Goal: Task Accomplishment & Management: Use online tool/utility

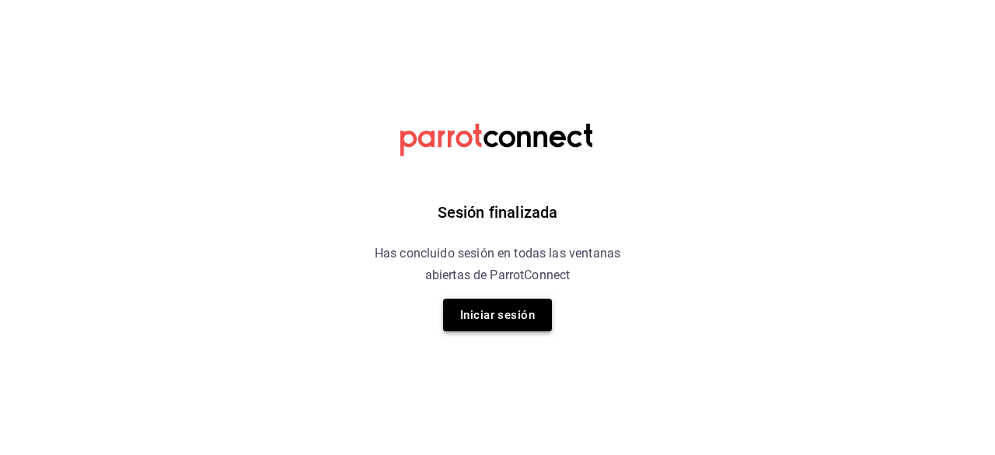
click at [480, 324] on button "Iniciar sesión" at bounding box center [497, 314] width 109 height 33
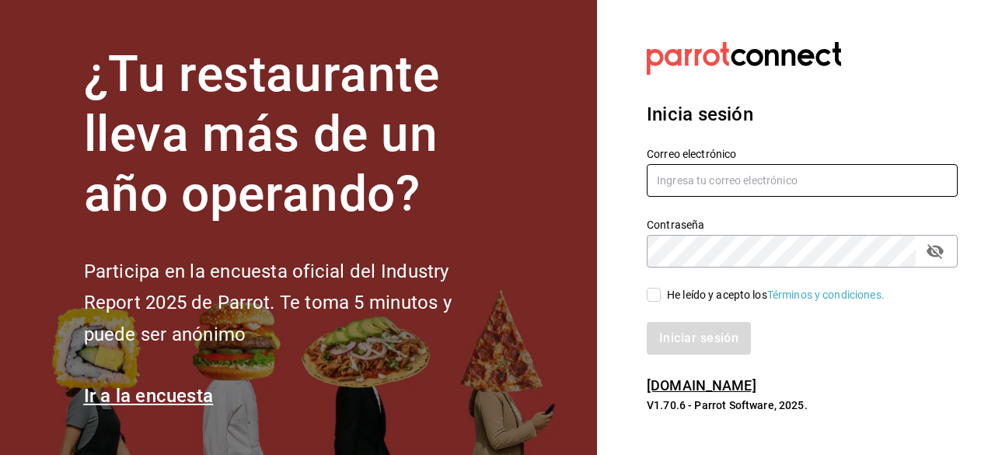
type input "[PERSON_NAME][EMAIL_ADDRESS][PERSON_NAME][DOMAIN_NAME]"
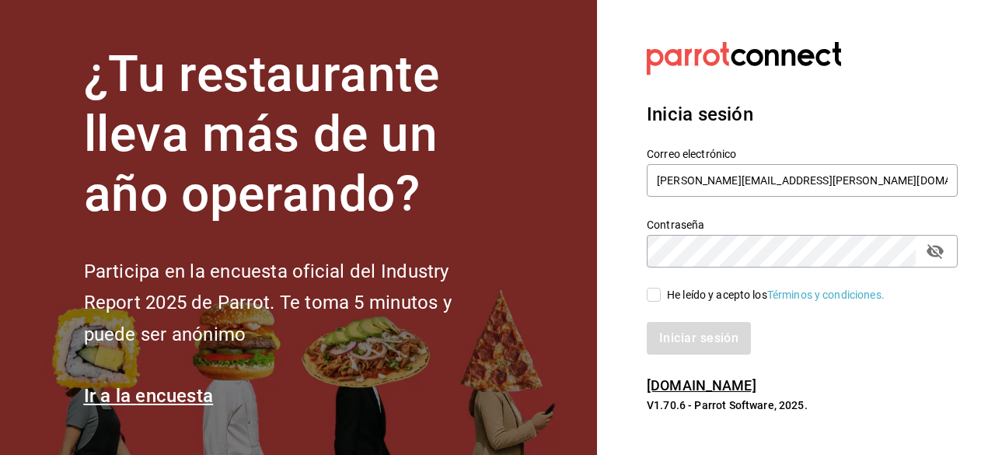
click at [655, 296] on input "He leído y acepto los Términos y condiciones." at bounding box center [654, 295] width 14 height 14
checkbox input "true"
click at [691, 330] on button "Iniciar sesión" at bounding box center [700, 338] width 106 height 33
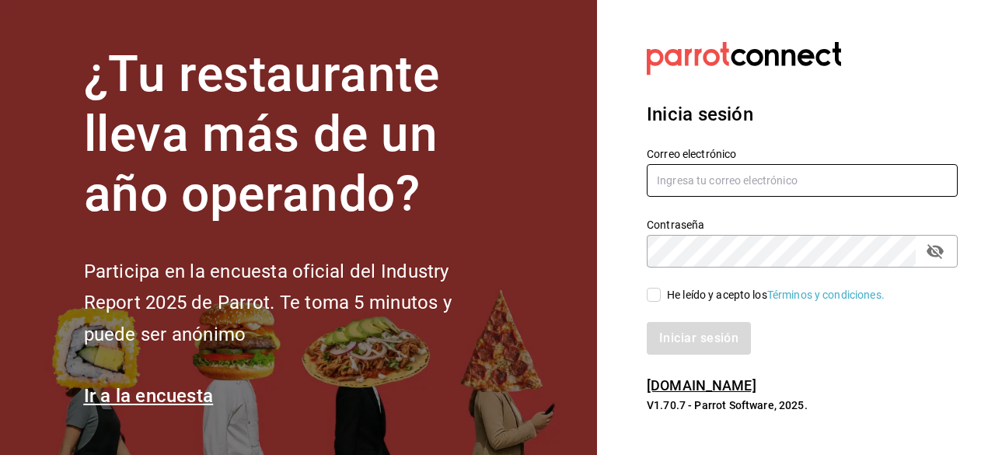
type input "[PERSON_NAME][EMAIL_ADDRESS][PERSON_NAME][DOMAIN_NAME]"
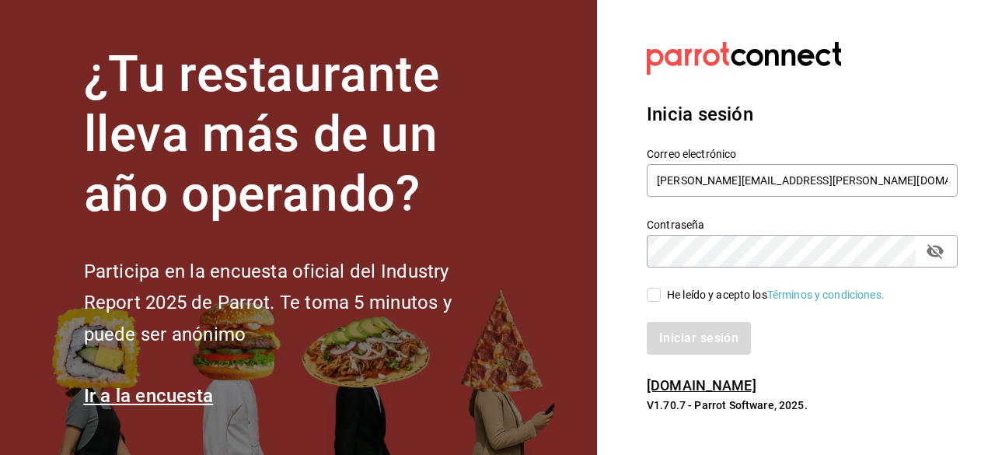
click at [654, 295] on input "He leído y acepto los Términos y condiciones." at bounding box center [654, 295] width 14 height 14
checkbox input "true"
click at [682, 333] on button "Iniciar sesión" at bounding box center [700, 338] width 106 height 33
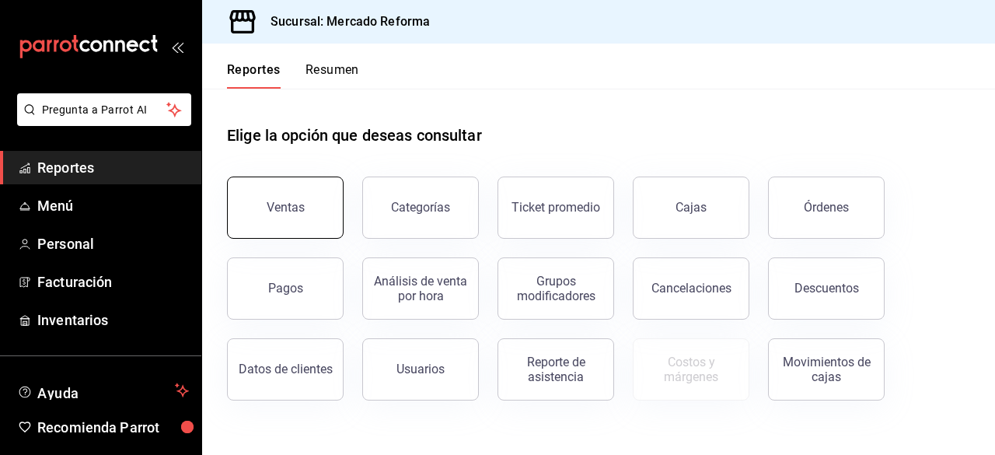
click at [302, 198] on button "Ventas" at bounding box center [285, 207] width 117 height 62
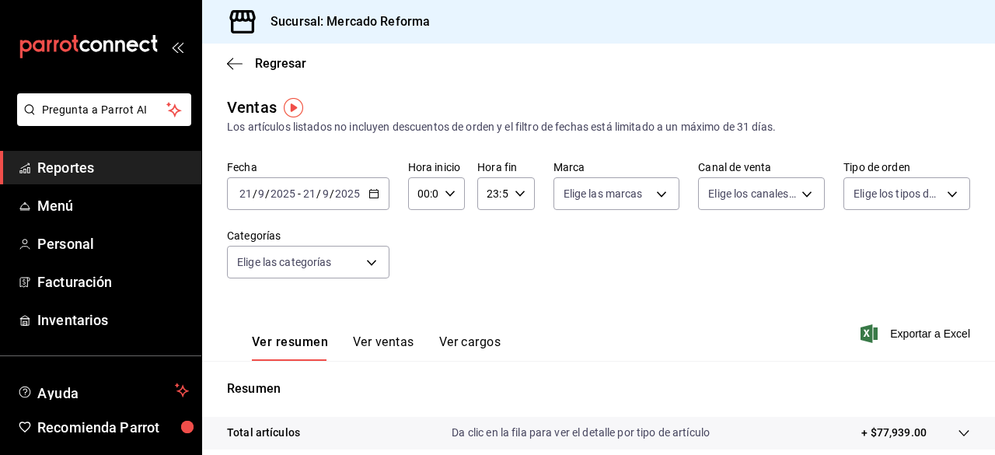
click at [375, 193] on \(Stroke\) "button" at bounding box center [373, 192] width 9 height 1
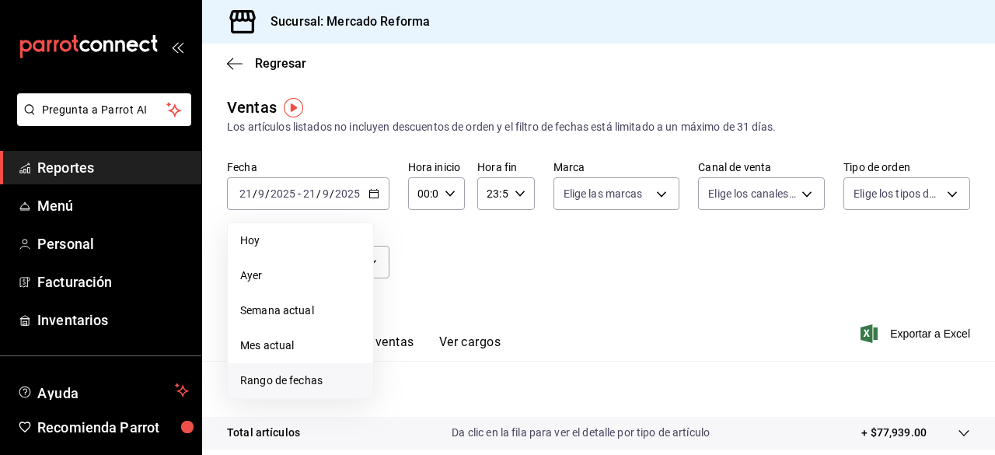
click at [306, 379] on span "Rango de fechas" at bounding box center [300, 380] width 120 height 16
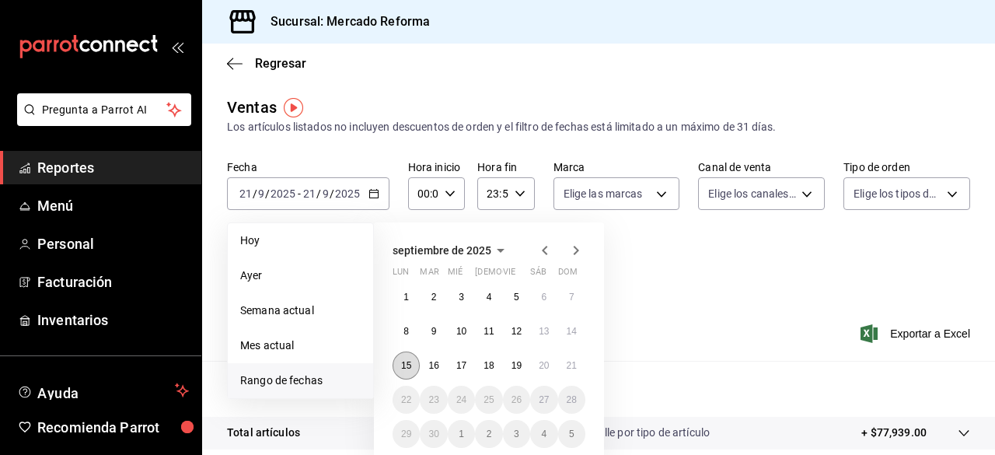
click at [407, 358] on button "15" at bounding box center [406, 365] width 27 height 28
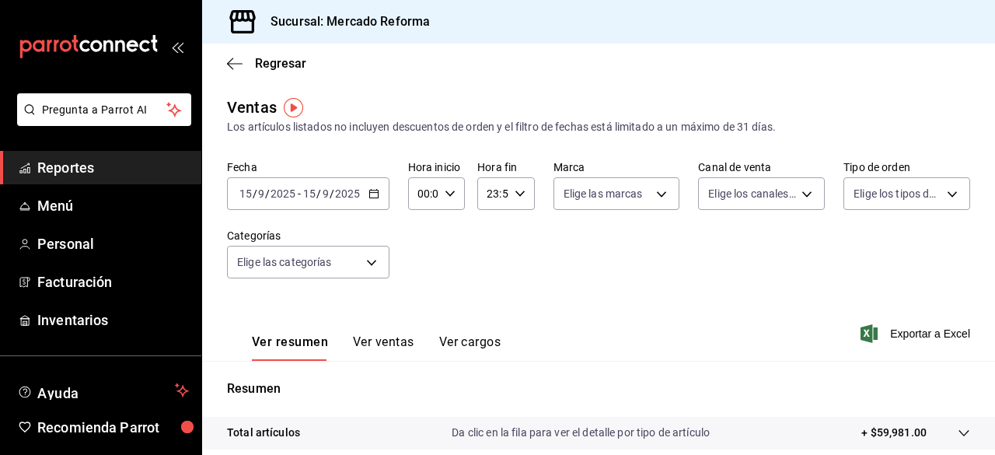
click at [372, 191] on icon "button" at bounding box center [373, 193] width 11 height 11
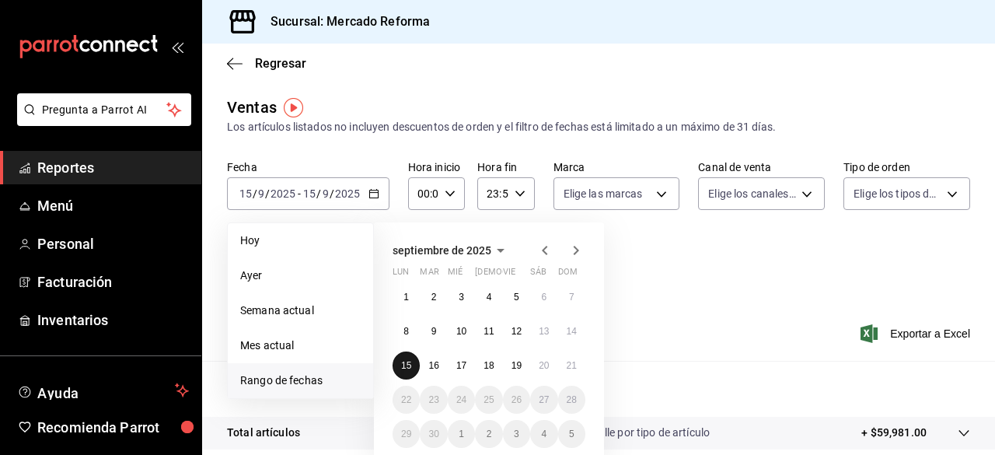
drag, startPoint x: 406, startPoint y: 361, endPoint x: 415, endPoint y: 364, distance: 9.6
click at [415, 364] on button "15" at bounding box center [406, 365] width 27 height 28
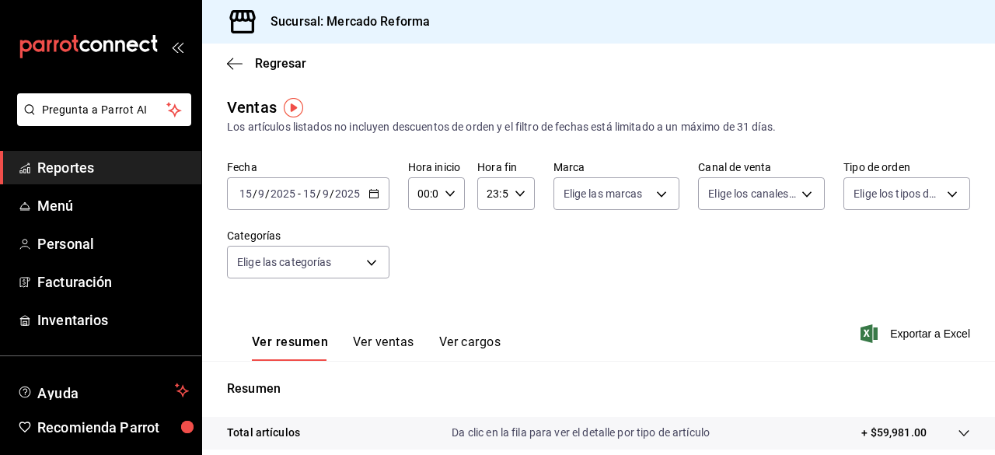
click at [372, 197] on icon "button" at bounding box center [373, 193] width 11 height 11
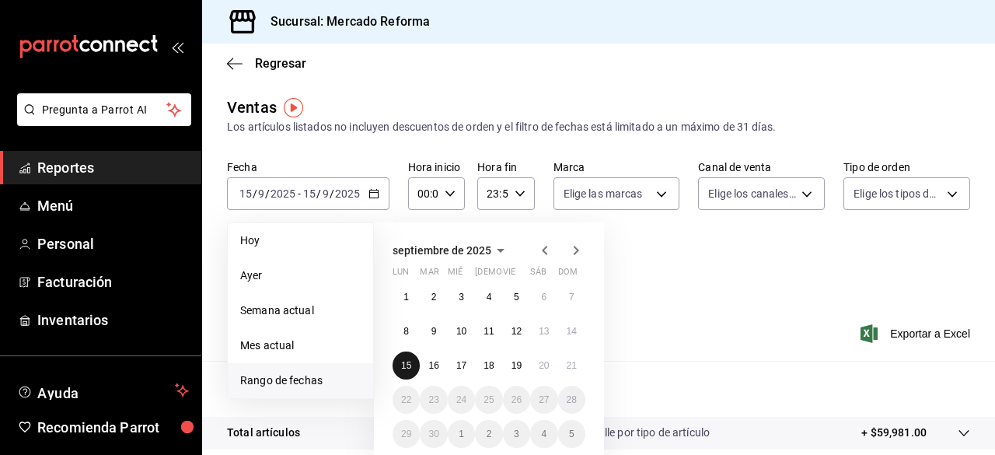
click at [403, 360] on abbr "15" at bounding box center [406, 365] width 10 height 11
drag, startPoint x: 409, startPoint y: 365, endPoint x: 569, endPoint y: 369, distance: 160.2
click at [569, 369] on div "1 2 3 4 5 6 7 8 9 10 11 12 13 14 15 16 17 18 19 20 21 22 23 24 25 26 27 28 29 3…" at bounding box center [489, 365] width 193 height 165
click at [569, 369] on abbr "21" at bounding box center [572, 365] width 10 height 11
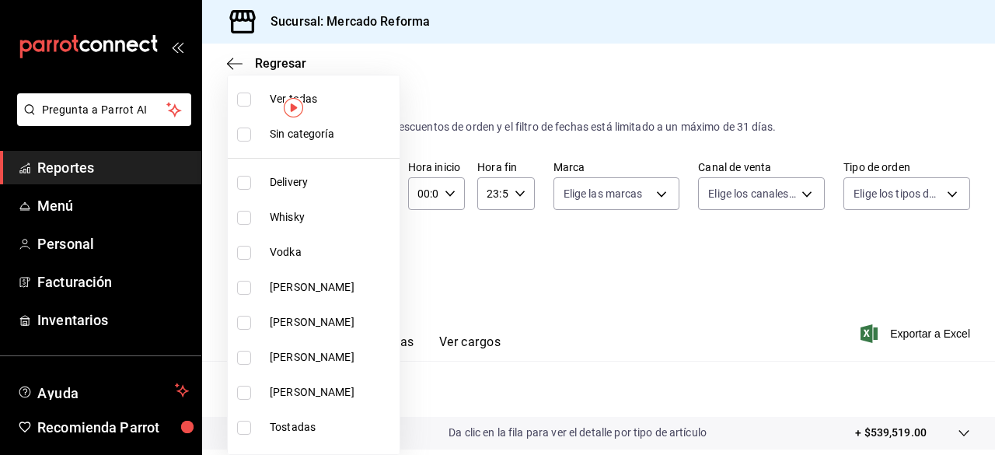
click at [375, 261] on body "Pregunta a Parrot AI Reportes Menú Personal Facturación Inventarios Ayuda Recom…" at bounding box center [497, 227] width 995 height 455
click at [244, 100] on input "checkbox" at bounding box center [244, 99] width 14 height 14
checkbox input "true"
type input "92dc4cae-9c42-48a5-aa63-f50684ad7fd1,15a18657-e758-4947-b740-bbb2adede7dd,e517e…"
checkbox input "true"
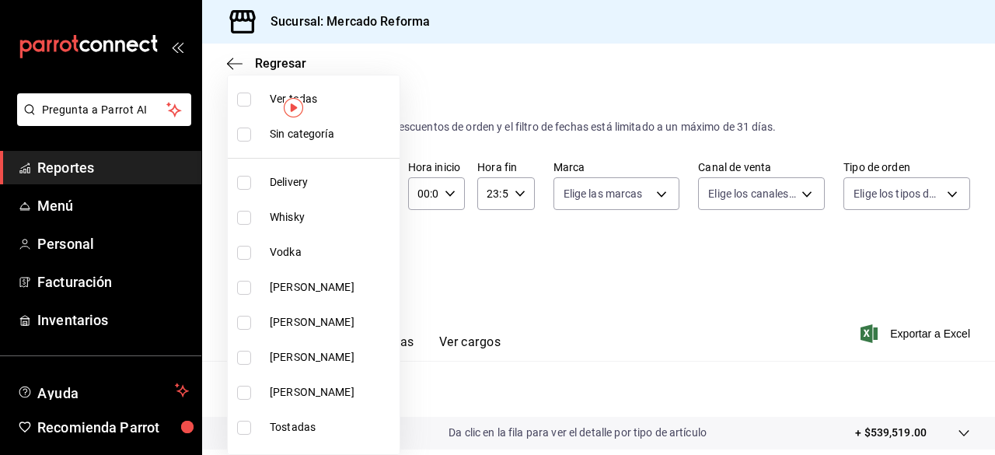
checkbox input "true"
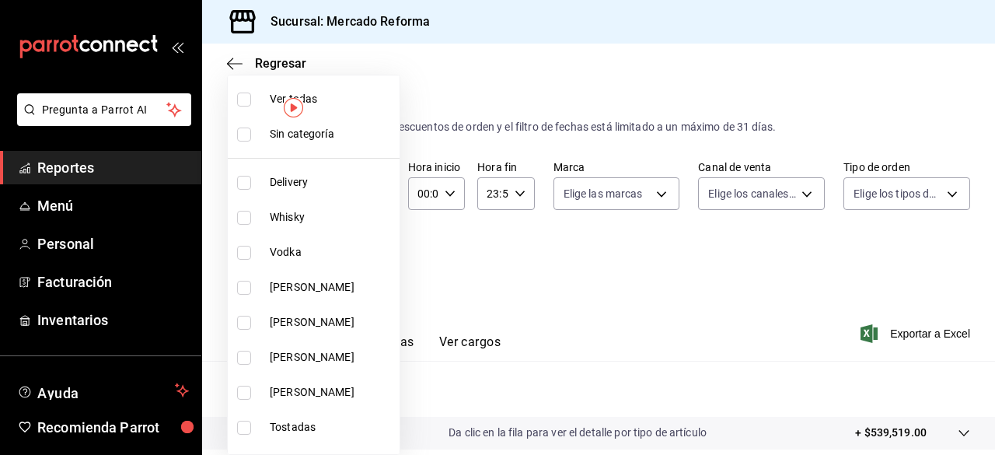
checkbox input "true"
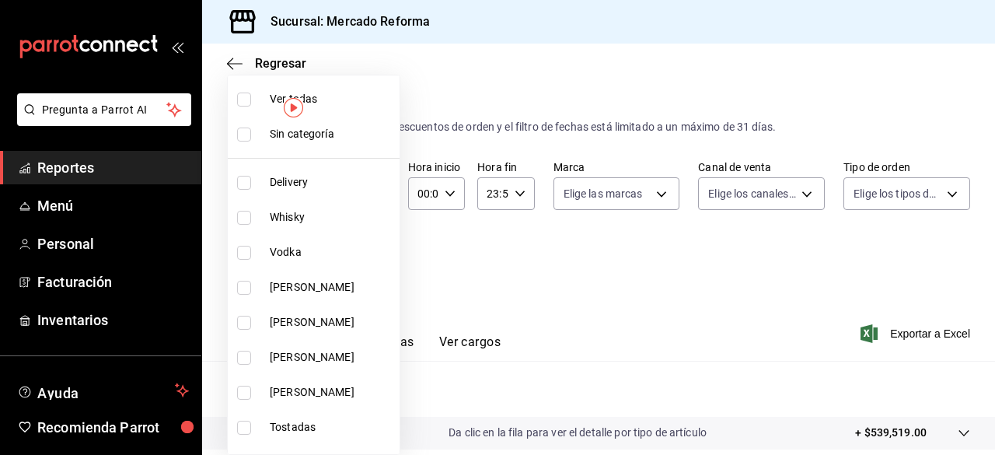
checkbox input "true"
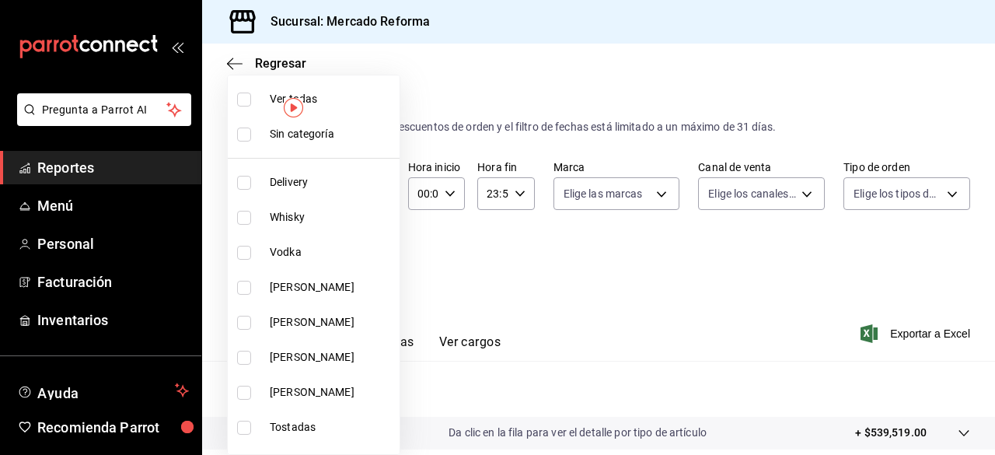
checkbox input "true"
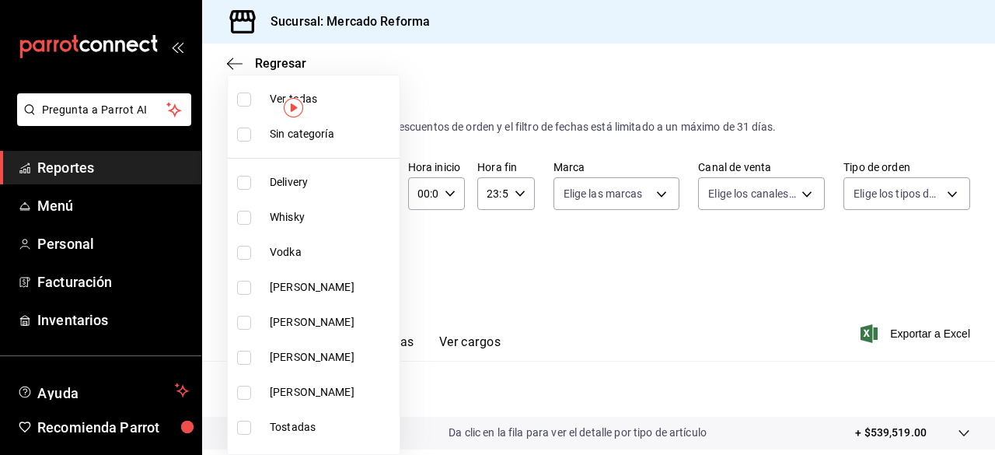
checkbox input "true"
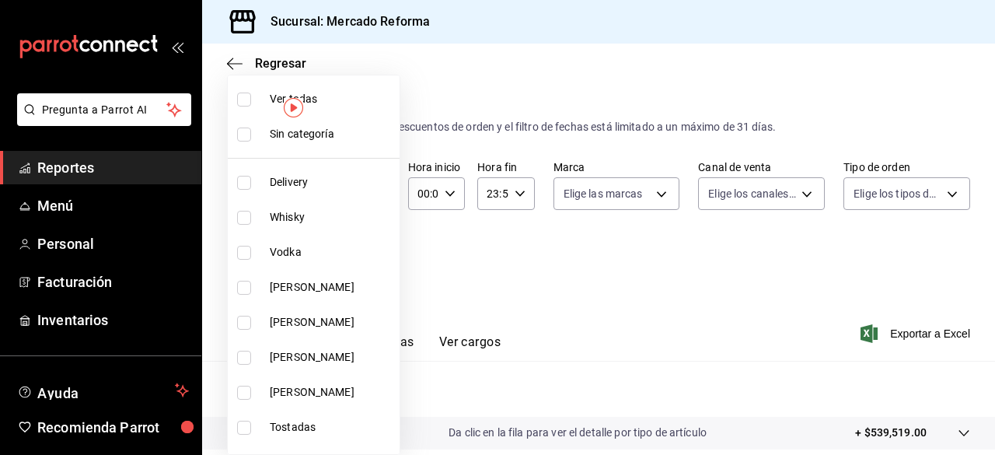
checkbox input "true"
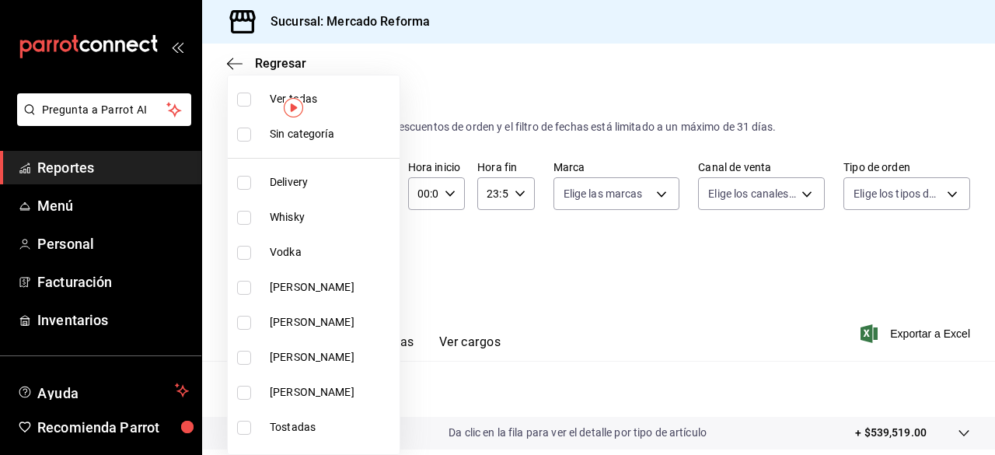
checkbox input "true"
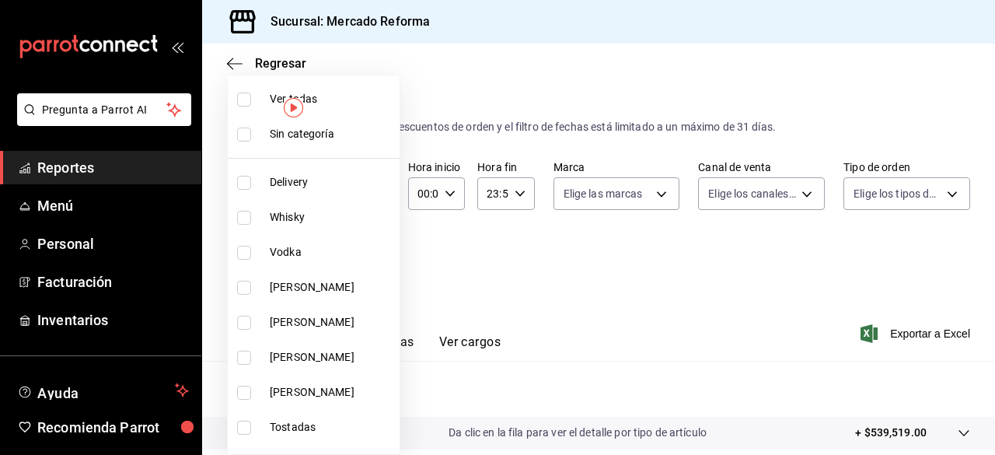
checkbox input "true"
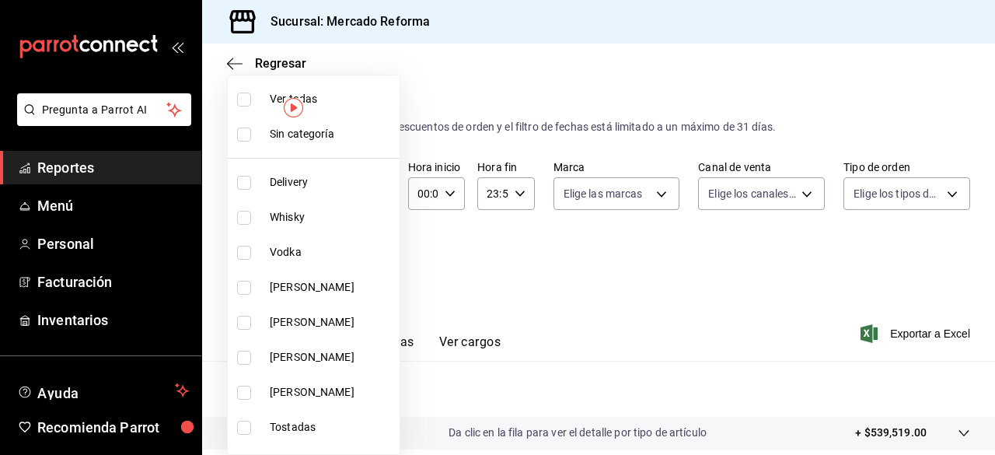
checkbox input "true"
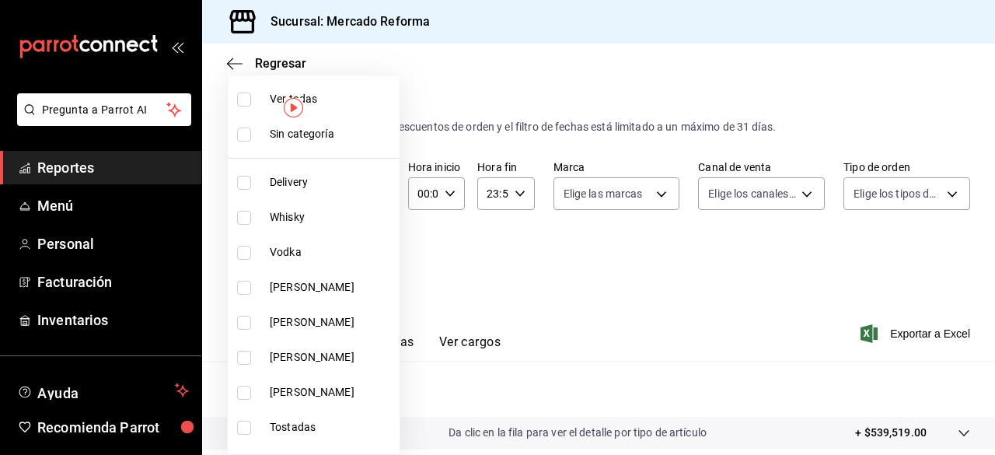
checkbox input "true"
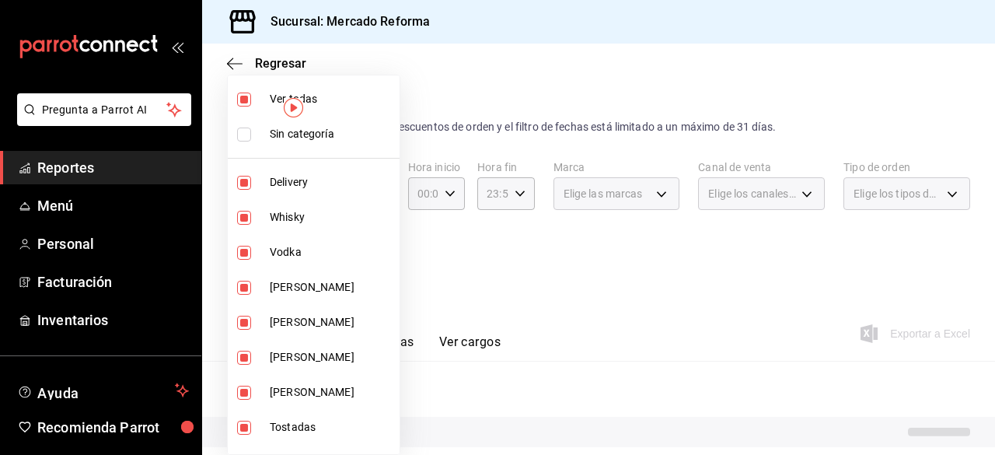
click at [549, 295] on div at bounding box center [497, 227] width 995 height 455
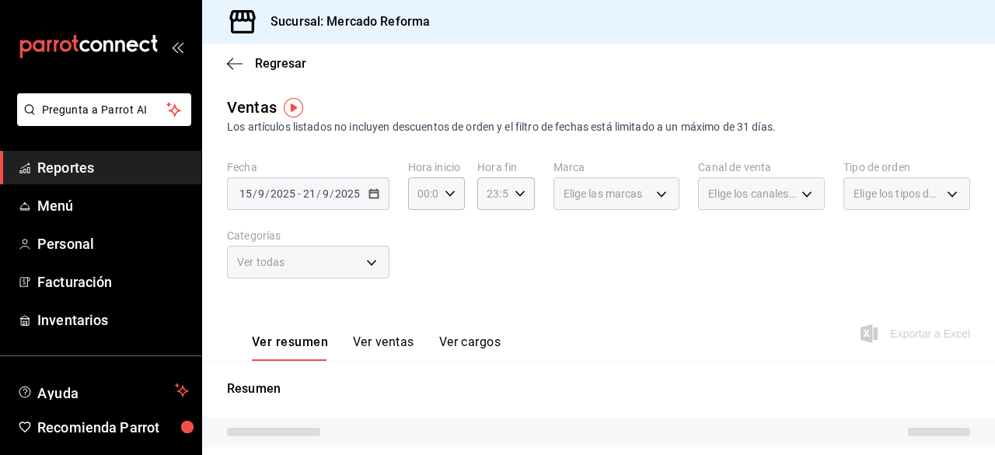
click at [560, 245] on div "Fecha [DATE] [DATE] - [DATE] [DATE] Hora inicio 00:00 Hora inicio Hora fin 23:5…" at bounding box center [598, 228] width 743 height 137
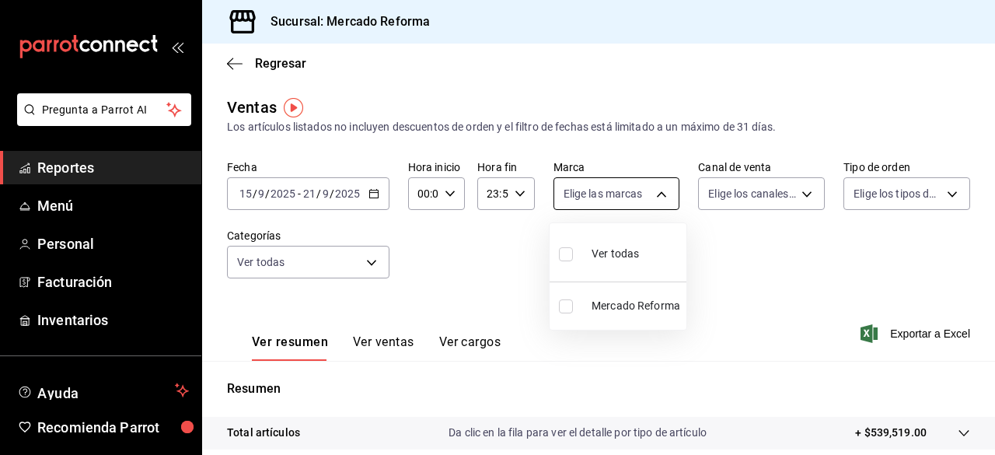
click at [654, 195] on body "Pregunta a Parrot AI Reportes Menú Personal Facturación Inventarios Ayuda Recom…" at bounding box center [497, 227] width 995 height 455
click at [564, 253] on input "checkbox" at bounding box center [566, 254] width 14 height 14
checkbox input "true"
type input "ae828a00-f9e9-46fb-a95c-bc024de736cf"
checkbox input "true"
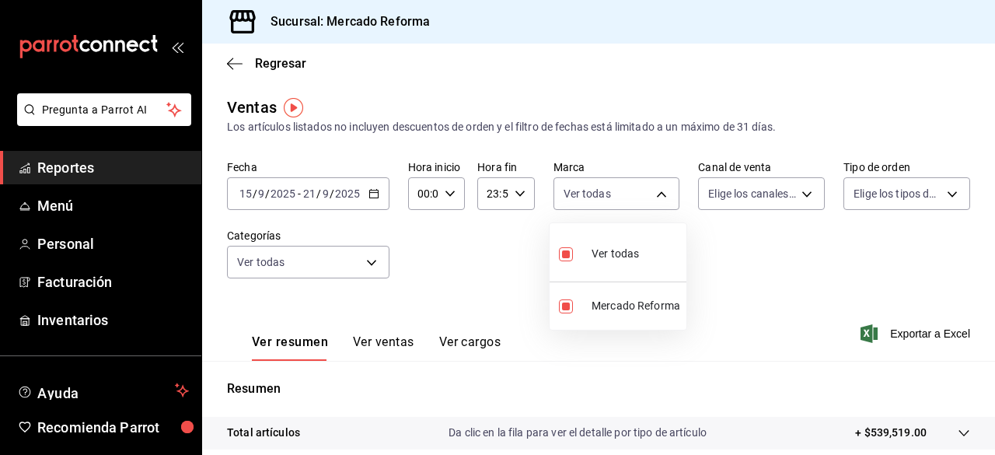
click at [751, 232] on div at bounding box center [497, 227] width 995 height 455
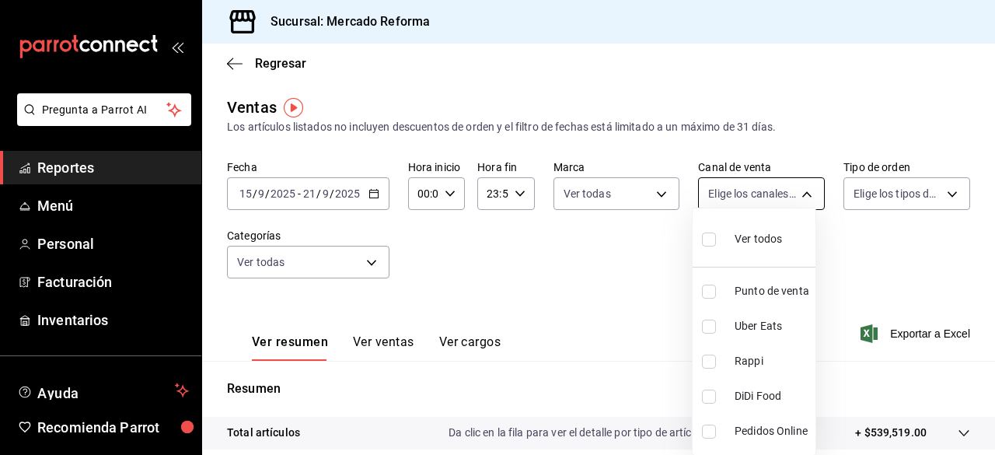
click at [803, 197] on body "Pregunta a Parrot AI Reportes Menú Personal Facturación Inventarios Ayuda Recom…" at bounding box center [497, 227] width 995 height 455
click at [710, 237] on input "checkbox" at bounding box center [709, 239] width 14 height 14
checkbox input "true"
type input "PARROT,UBER_EATS,RAPPI,DIDI_FOOD,ONLINE"
checkbox input "true"
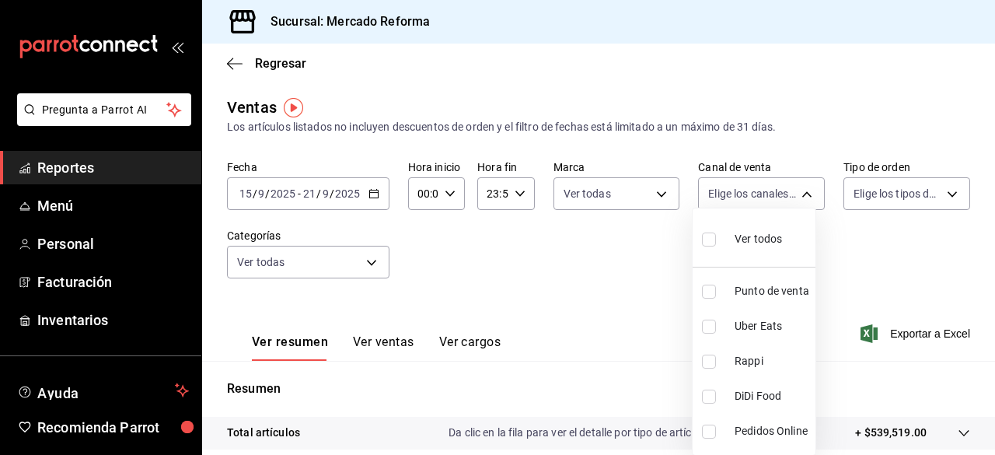
checkbox input "true"
click at [901, 239] on div at bounding box center [497, 227] width 995 height 455
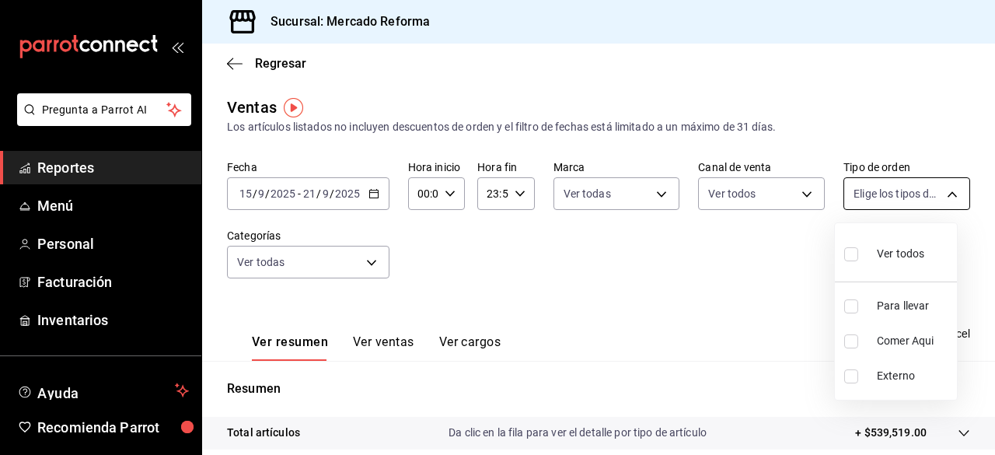
click at [941, 197] on body "Pregunta a Parrot AI Reportes Menú Personal Facturación Inventarios Ayuda Recom…" at bounding box center [497, 227] width 995 height 455
click at [851, 254] on input "checkbox" at bounding box center [851, 254] width 14 height 14
checkbox input "true"
type input "543b6f55-63b3-4283-b38a-1c71103a1357,8967f16d-2e4d-4984-8791-673d8c0d58d4,EXTER…"
checkbox input "true"
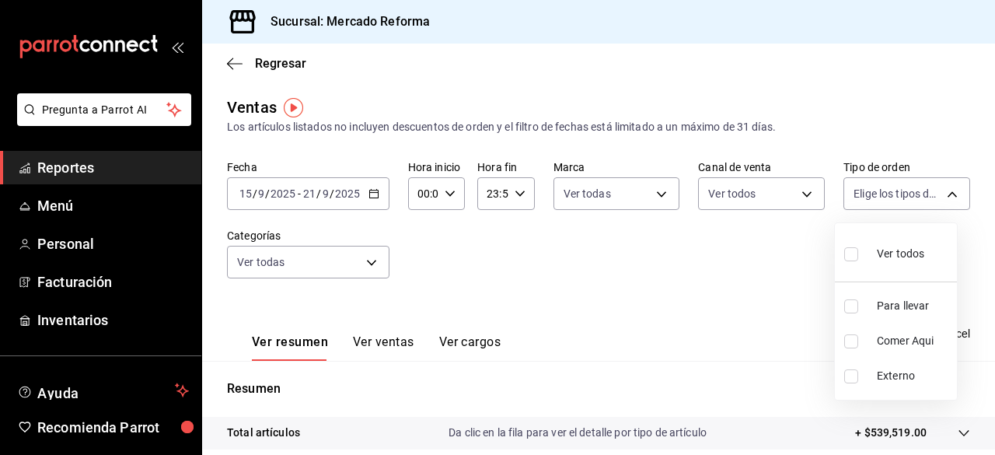
checkbox input "true"
click at [591, 250] on div at bounding box center [497, 227] width 995 height 455
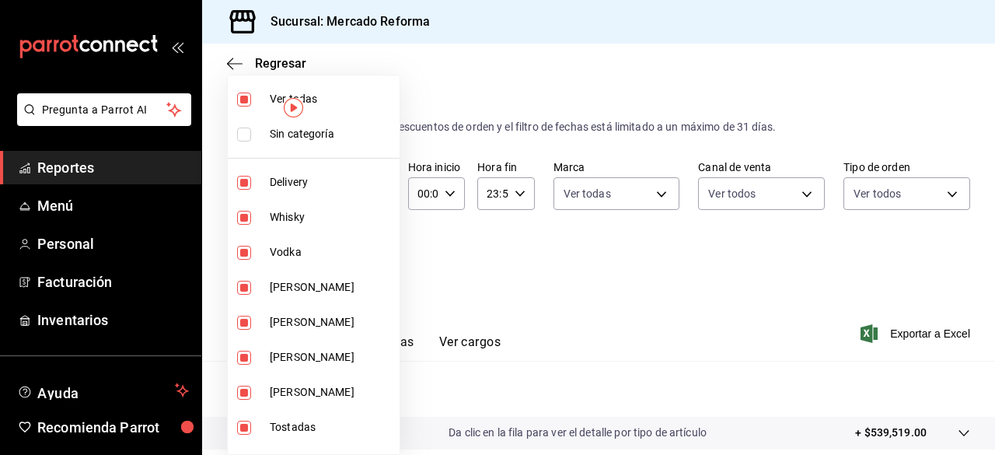
click at [372, 259] on body "Pregunta a Parrot AI Reportes Menú Personal Facturación Inventarios Ayuda Recom…" at bounding box center [497, 227] width 995 height 455
click at [510, 285] on div at bounding box center [497, 227] width 995 height 455
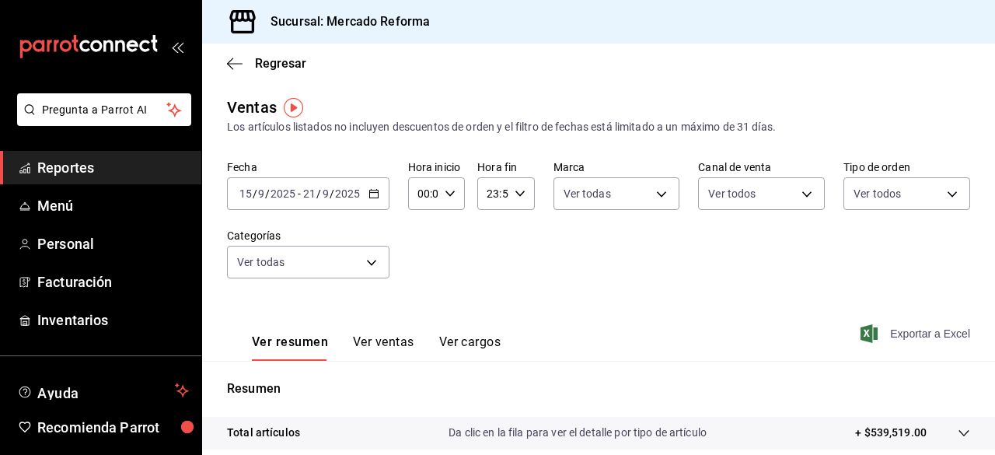
click at [895, 332] on span "Exportar a Excel" at bounding box center [917, 333] width 106 height 19
